Goal: Navigation & Orientation: Find specific page/section

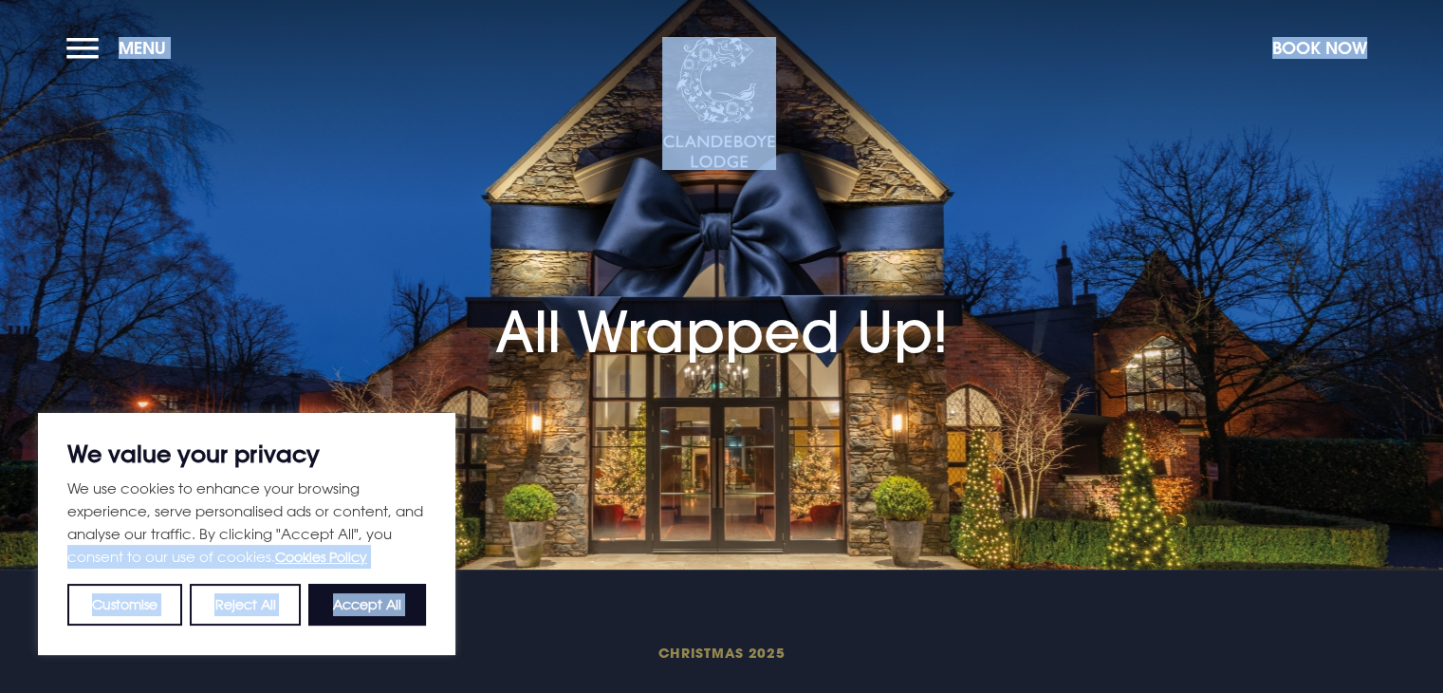
drag, startPoint x: 0, startPoint y: 0, endPoint x: 425, endPoint y: 544, distance: 690.1
click at [404, 606] on button "Accept All" at bounding box center [367, 605] width 118 height 42
checkbox input "true"
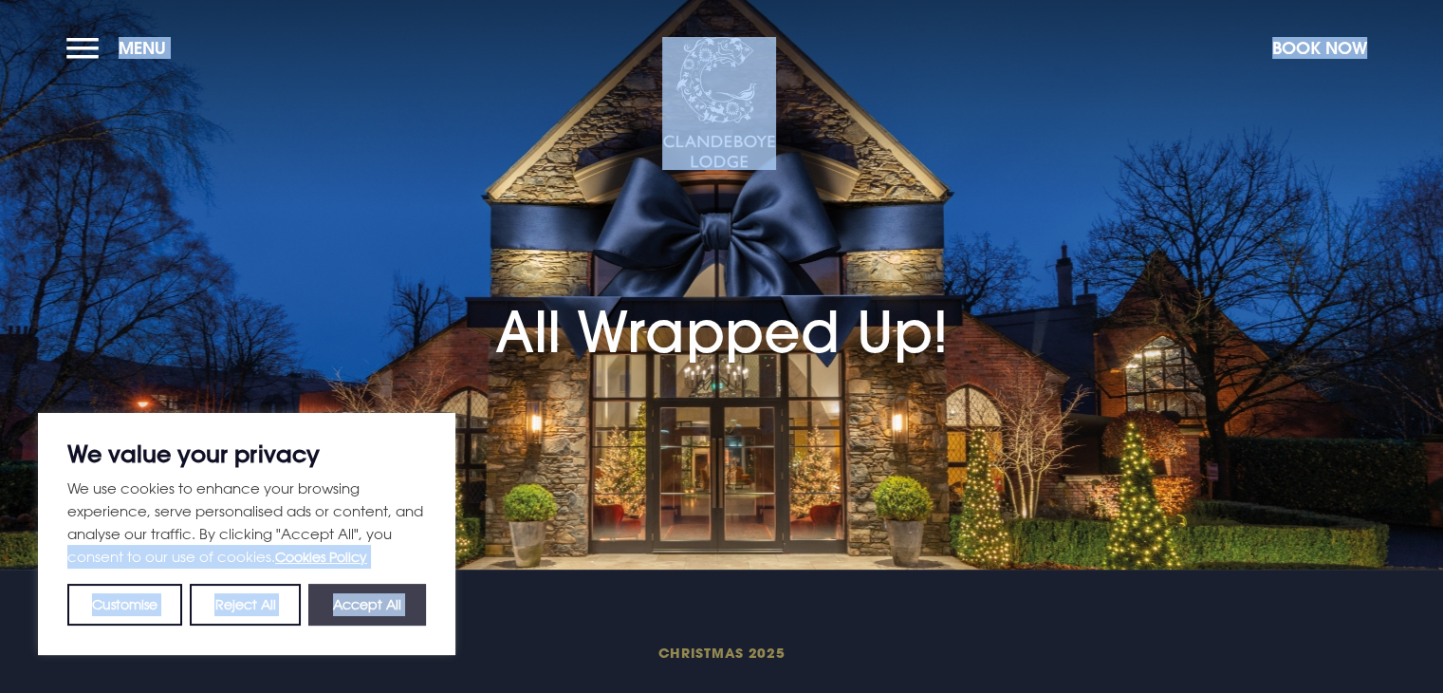
checkbox input "true"
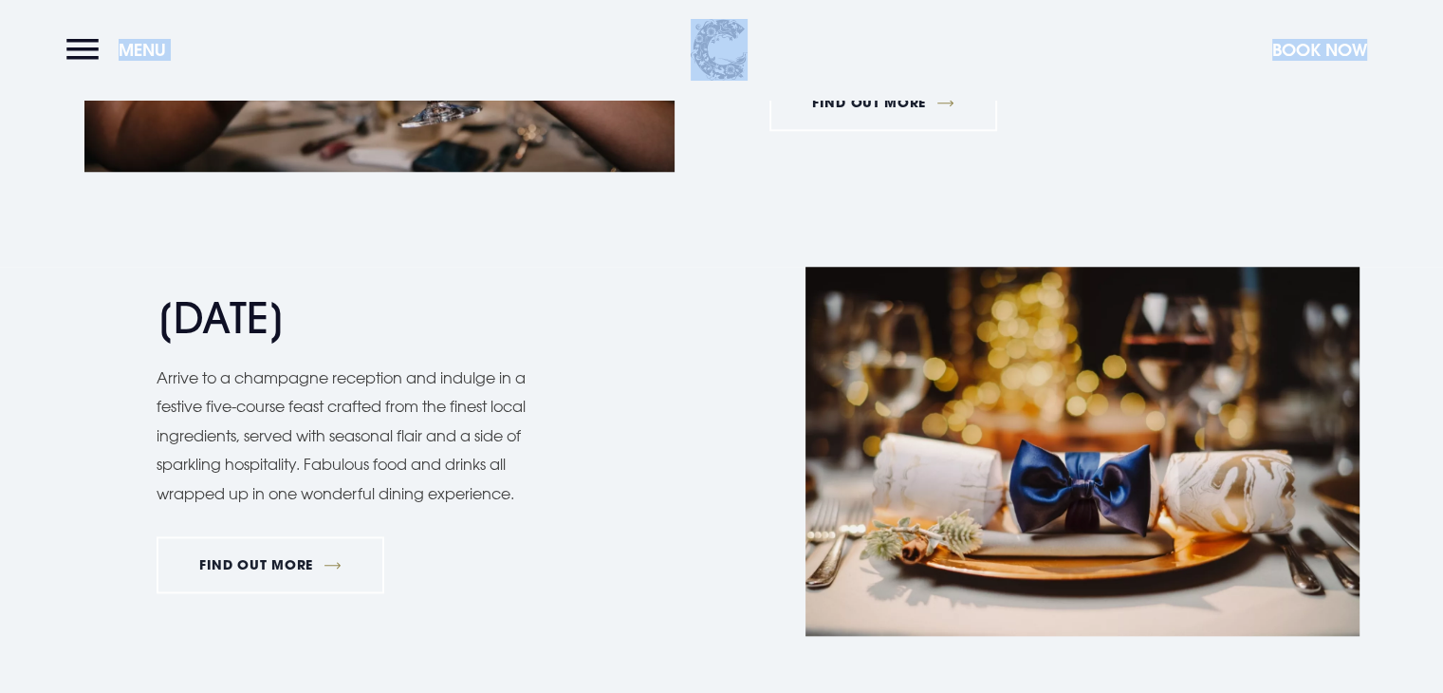
scroll to position [1708, 0]
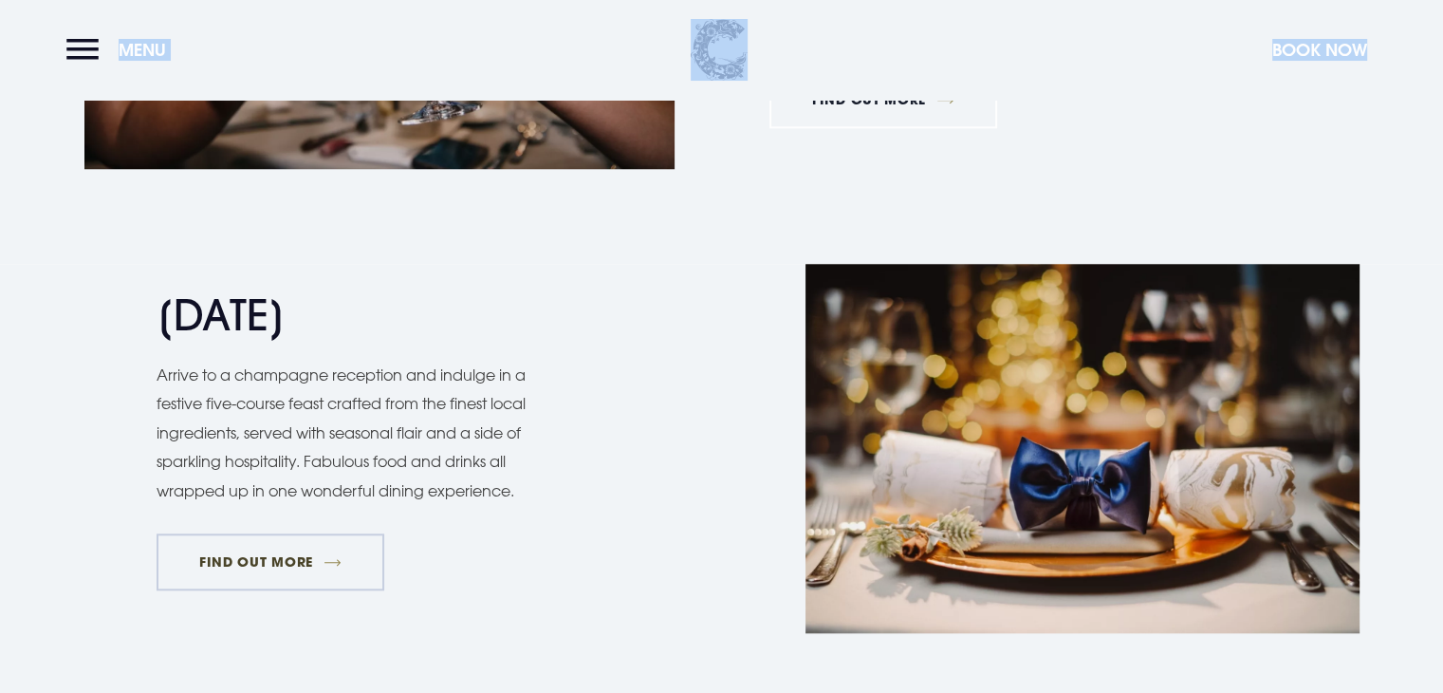
click at [292, 565] on link "FIND OUT MORE" at bounding box center [271, 561] width 229 height 57
